Goal: Check status: Check status

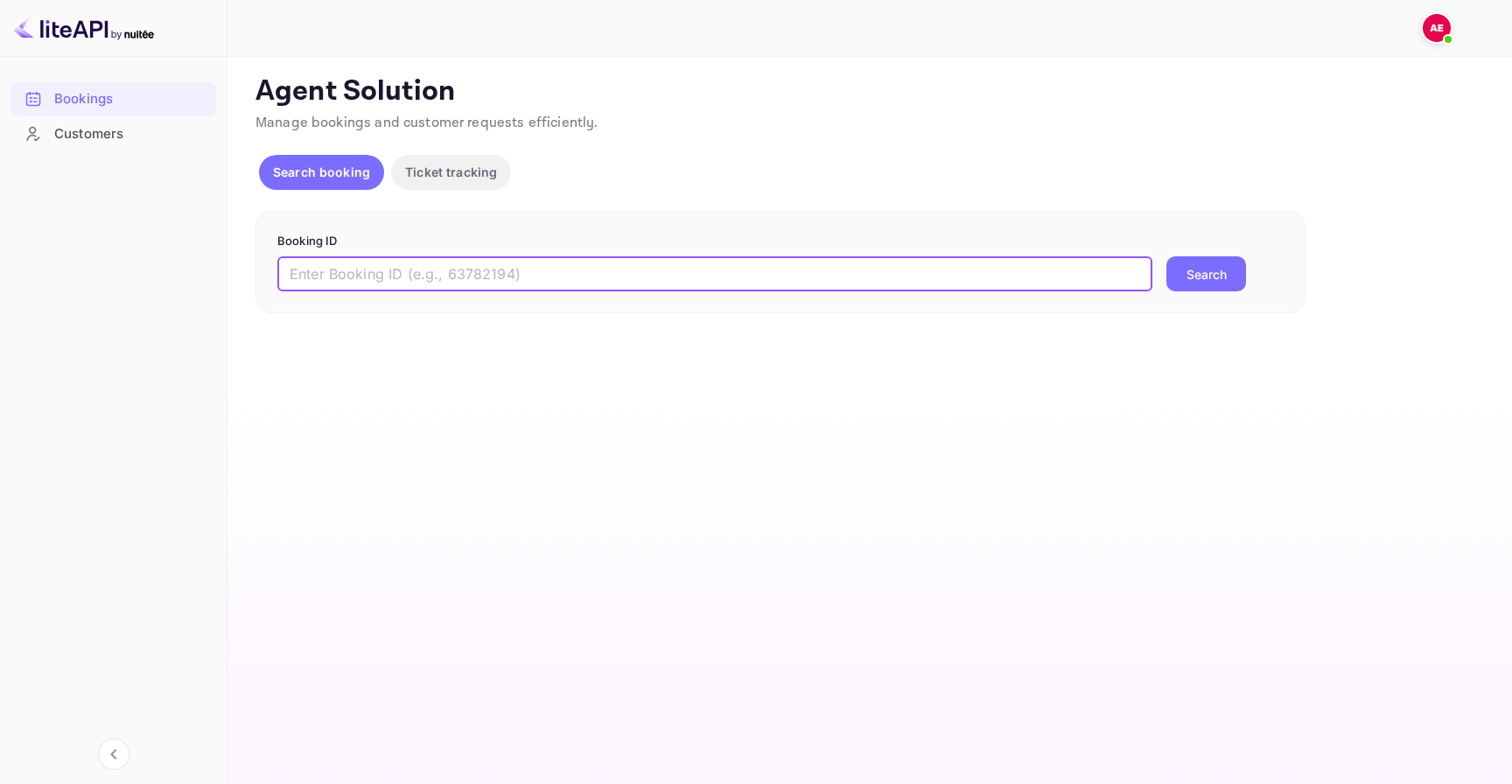
click at [627, 256] on input "text" at bounding box center [715, 273] width 875 height 35
paste input "9032976"
type input "9032976"
click at [1154, 291] on div "9032976 ​ Search" at bounding box center [781, 273] width 1006 height 35
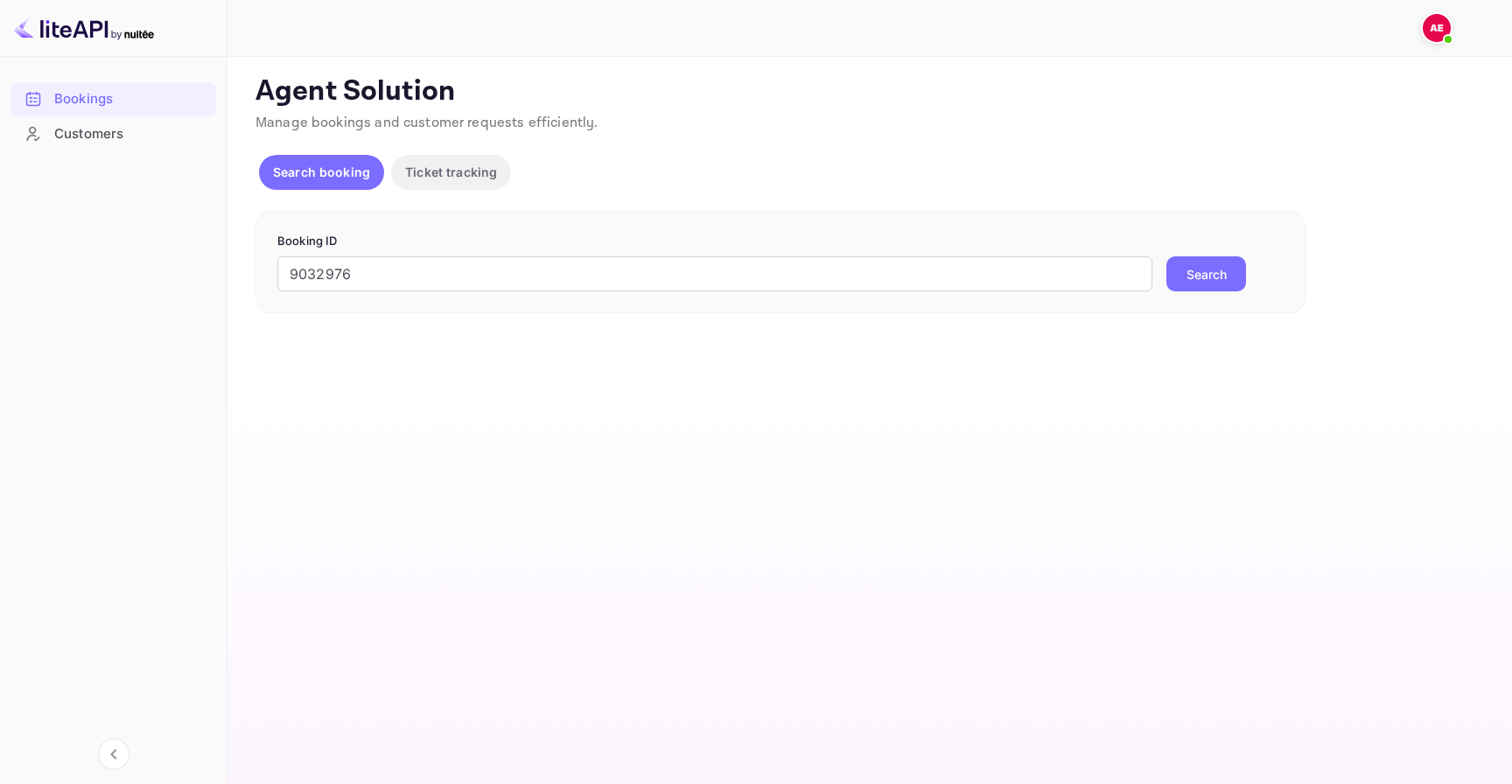
click at [1178, 291] on button "Search" at bounding box center [1206, 273] width 79 height 35
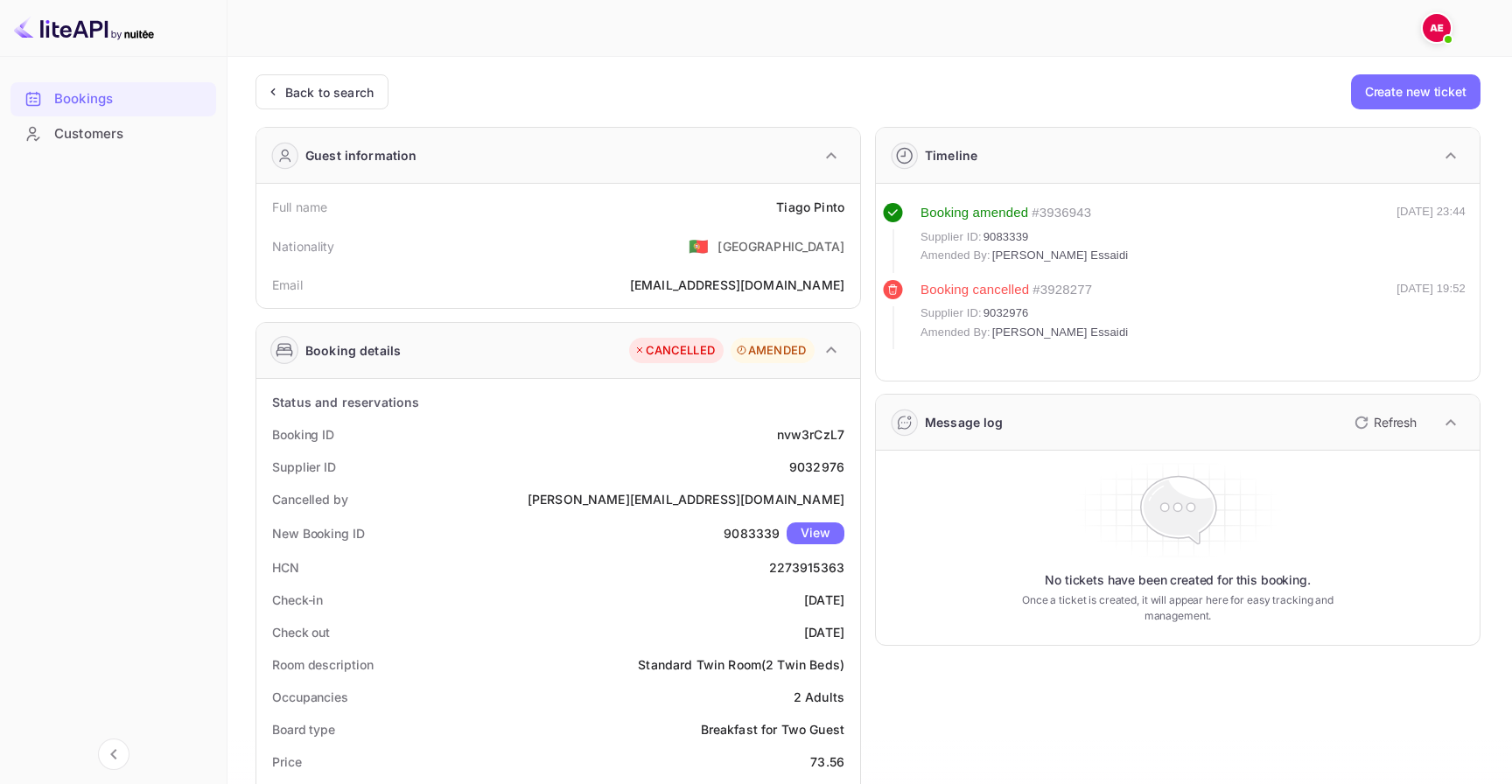
click at [1009, 315] on span "9032976" at bounding box center [1006, 313] width 45 height 18
copy span "9032976"
click at [354, 86] on div "Back to search" at bounding box center [329, 92] width 88 height 19
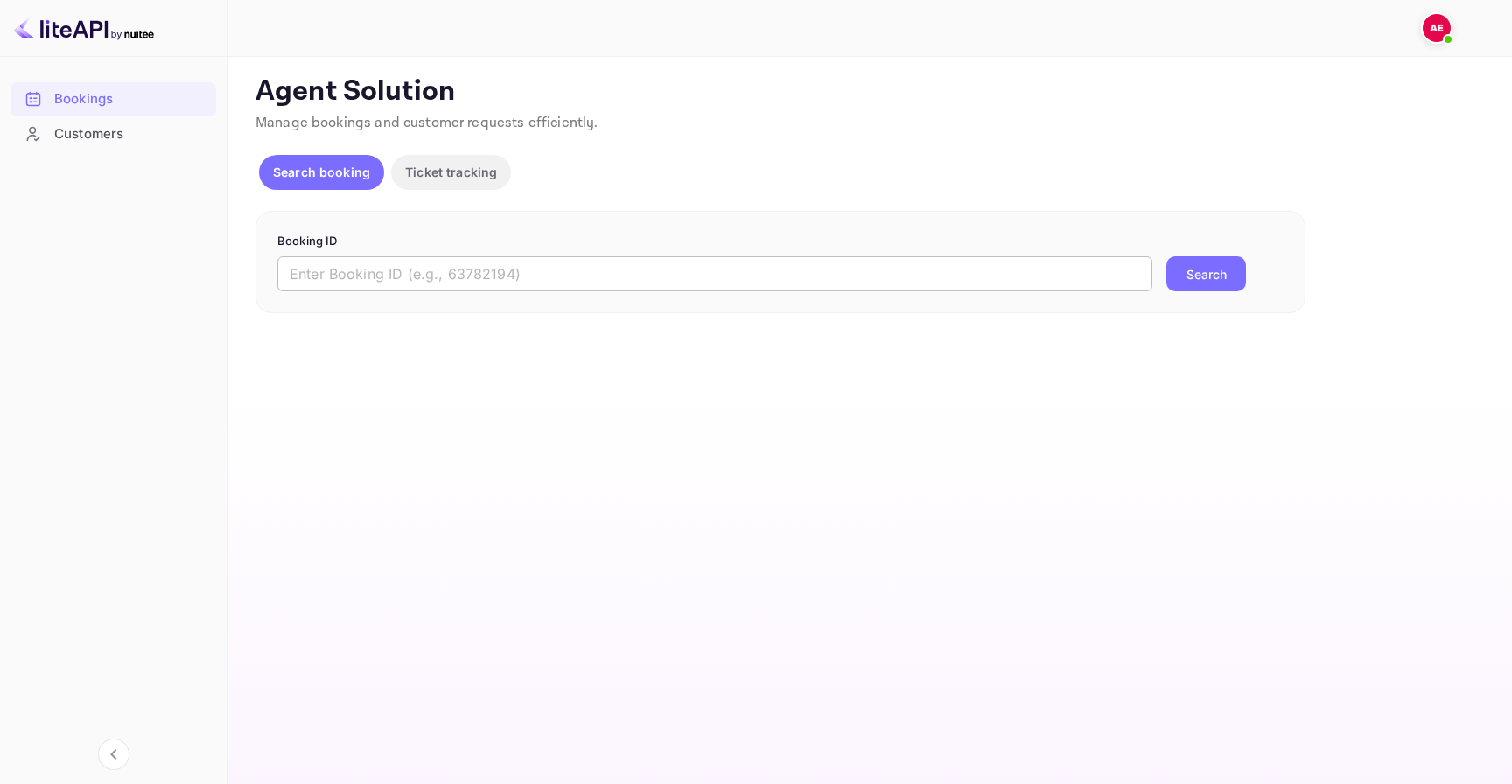
click at [493, 268] on input "text" at bounding box center [715, 273] width 875 height 35
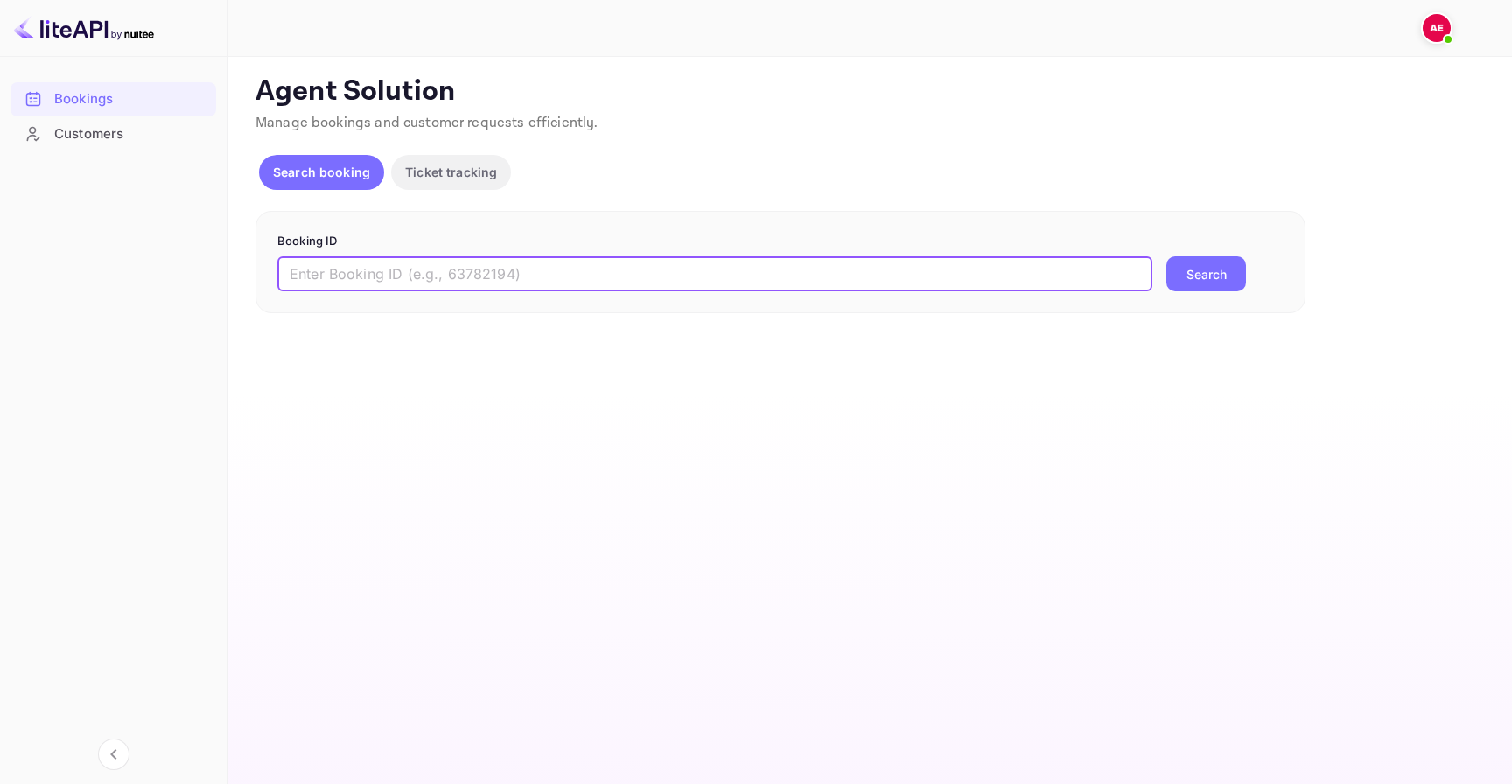
paste input "9032976"
type input "9032976"
click at [1202, 276] on button "Search" at bounding box center [1206, 273] width 79 height 35
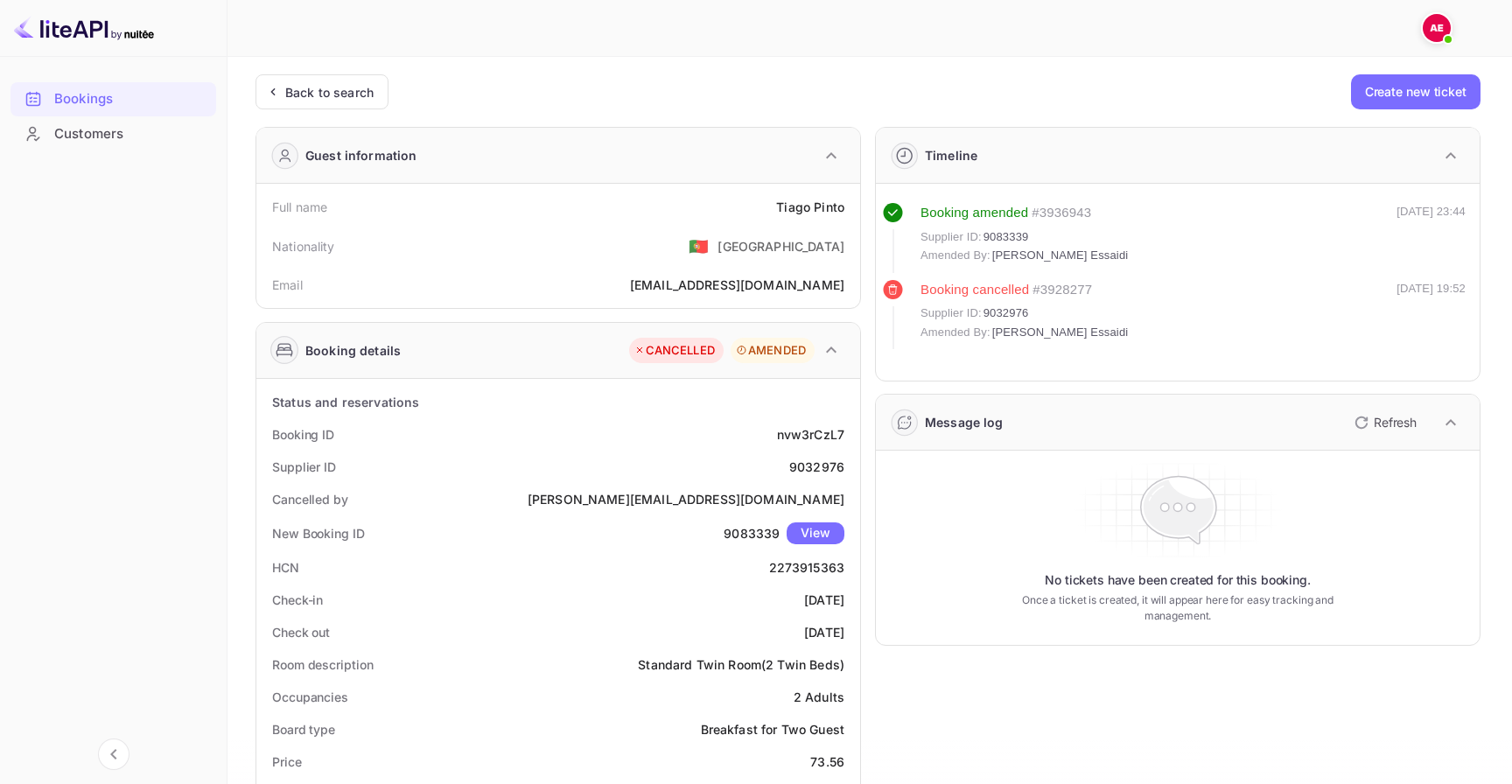
click at [816, 470] on div "9032976" at bounding box center [817, 466] width 55 height 19
copy div "9032976"
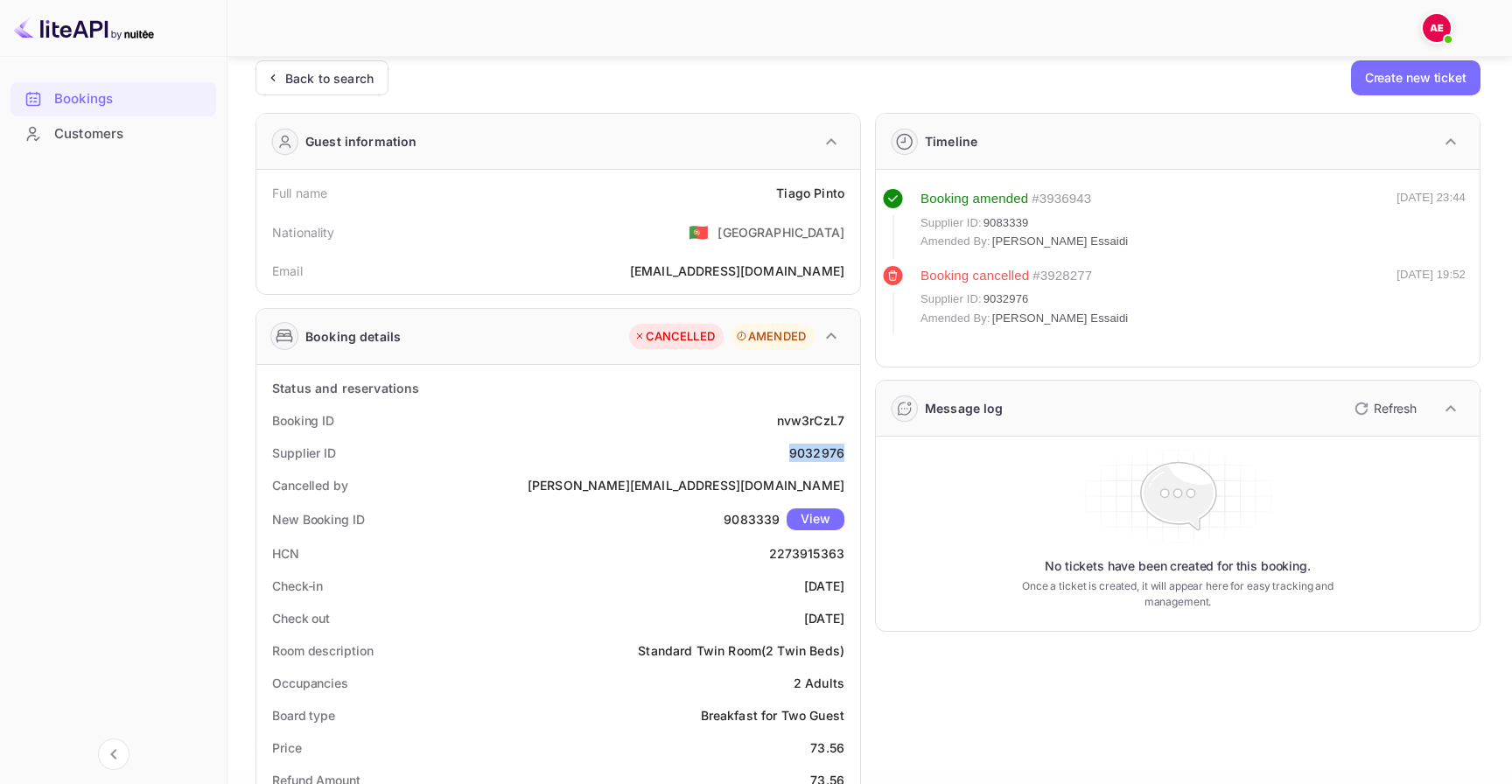
scroll to position [143, 0]
